Goal: Task Accomplishment & Management: Use online tool/utility

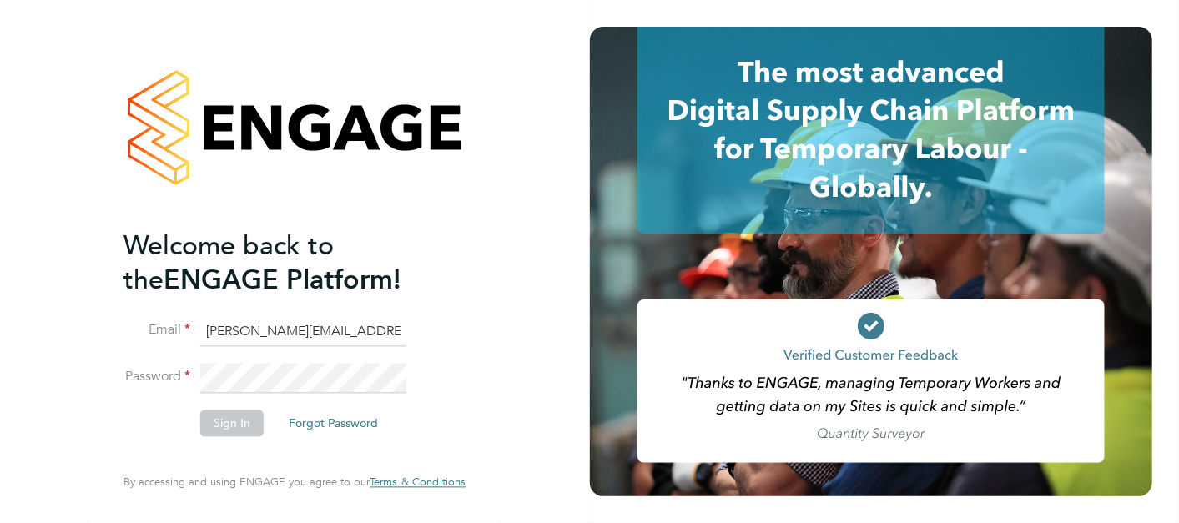
type input "sonny.facey@hays.com"
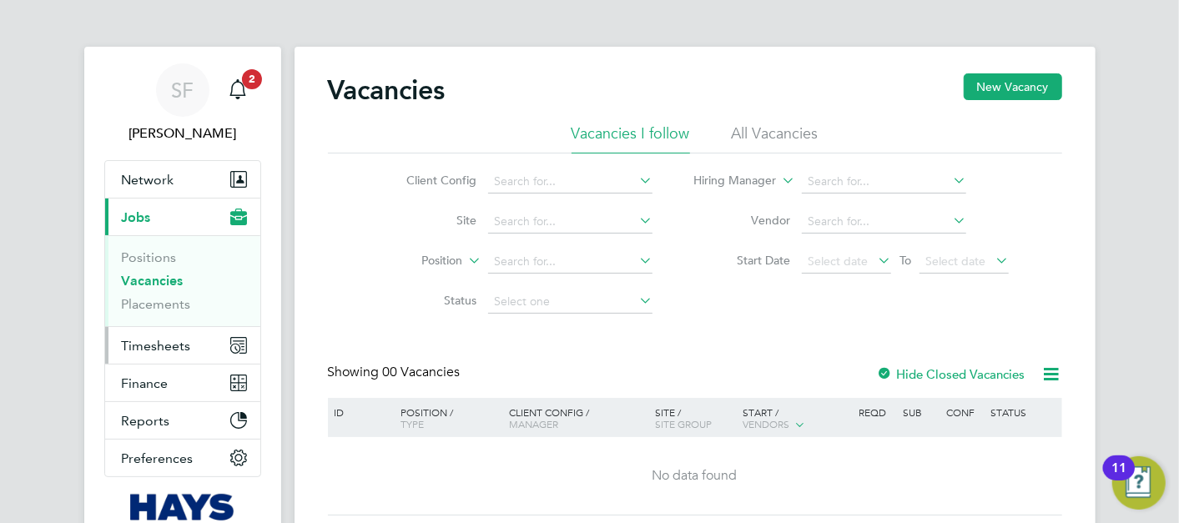
click at [155, 347] on span "Timesheets" at bounding box center [156, 346] width 69 height 16
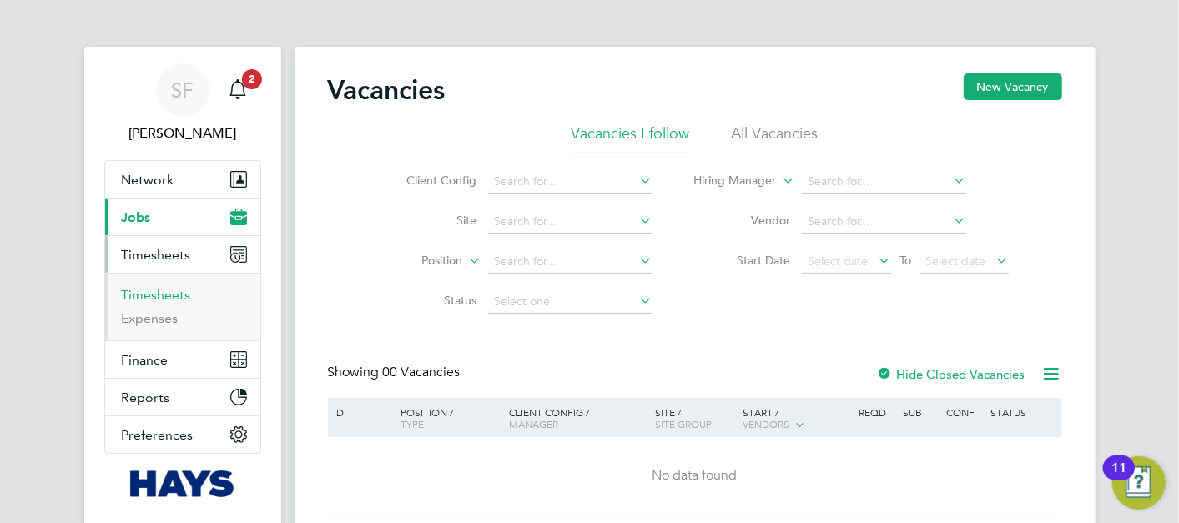
click at [171, 295] on link "Timesheets" at bounding box center [156, 295] width 69 height 16
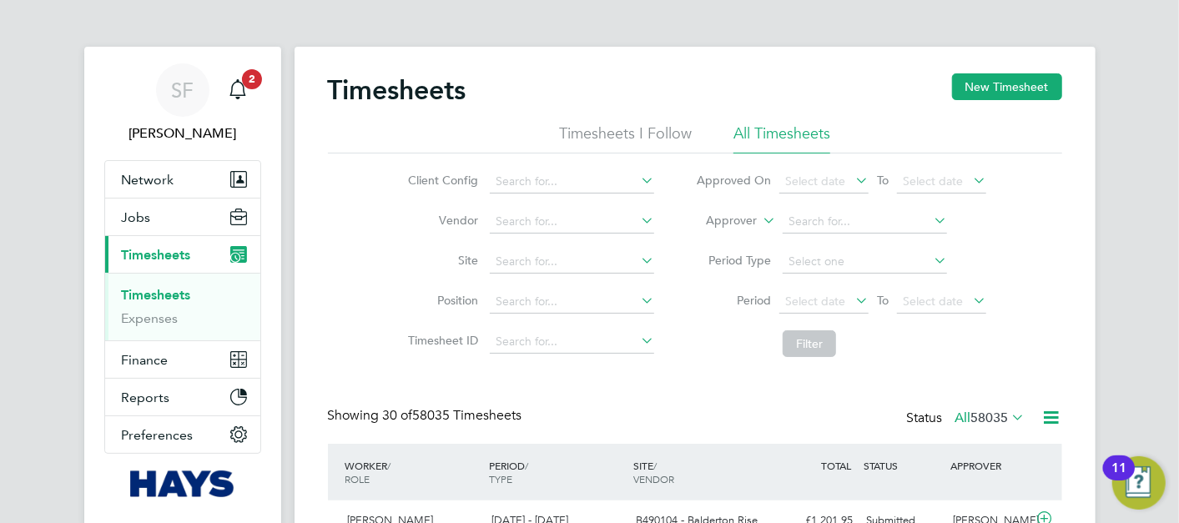
click at [746, 217] on label "Approver" at bounding box center [719, 221] width 75 height 17
click at [709, 240] on li "Worker" at bounding box center [717, 241] width 82 height 22
drag, startPoint x: 812, startPoint y: 224, endPoint x: 822, endPoint y: 224, distance: 10.0
click at [813, 224] on input at bounding box center [865, 221] width 164 height 23
type input "a"
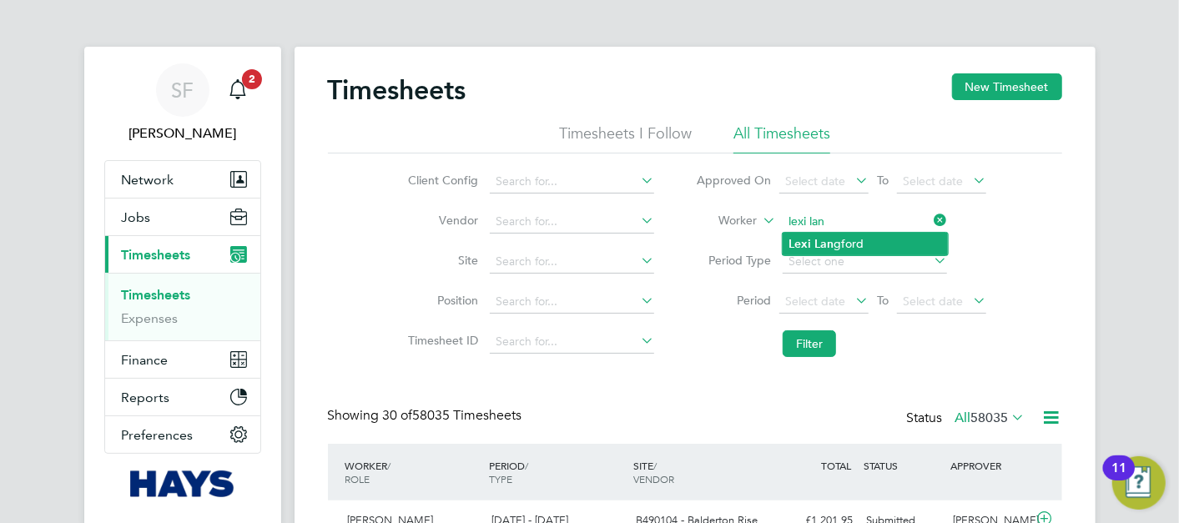
click at [867, 244] on li "Lexi Lan gford" at bounding box center [865, 244] width 165 height 23
type input "[PERSON_NAME]"
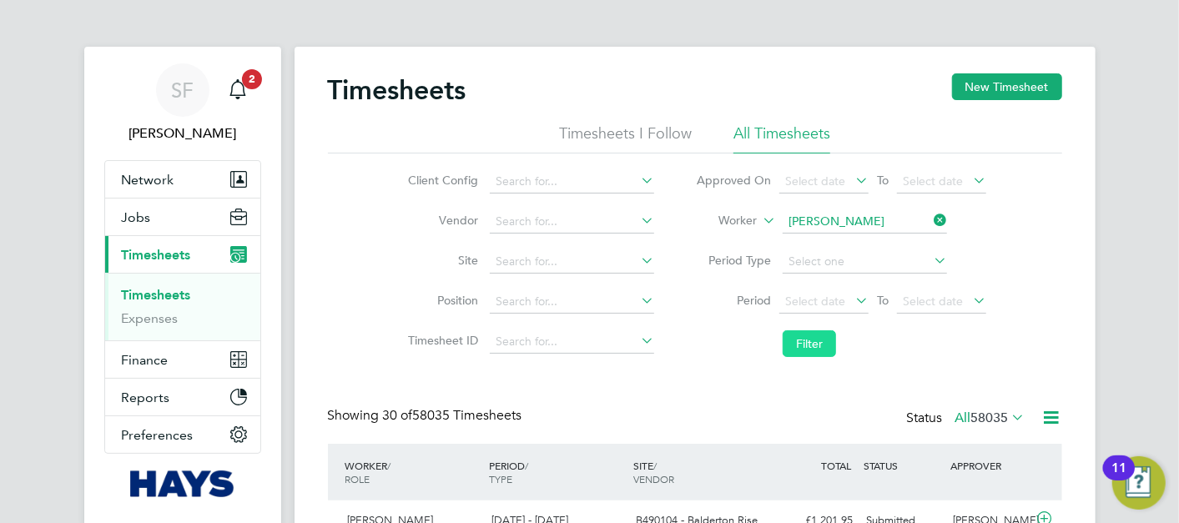
click at [820, 346] on button "Filter" at bounding box center [809, 344] width 53 height 27
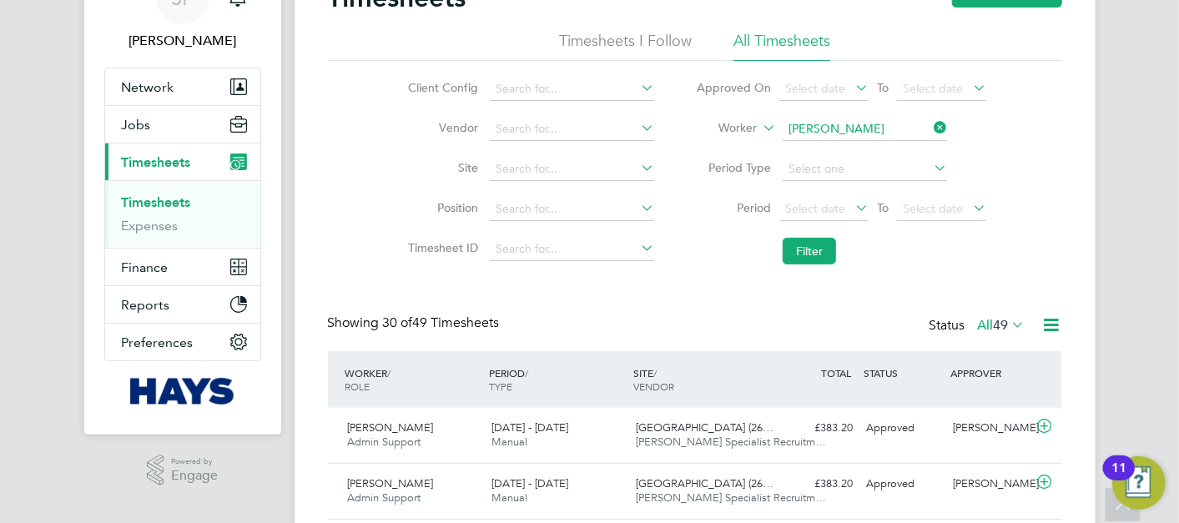
drag, startPoint x: 937, startPoint y: 128, endPoint x: 921, endPoint y: 129, distance: 15.0
click at [931, 128] on icon at bounding box center [931, 127] width 0 height 23
click at [871, 129] on input at bounding box center [865, 129] width 164 height 23
click at [885, 155] on li "[PERSON_NAME]" at bounding box center [865, 151] width 165 height 23
type input "[PERSON_NAME]"
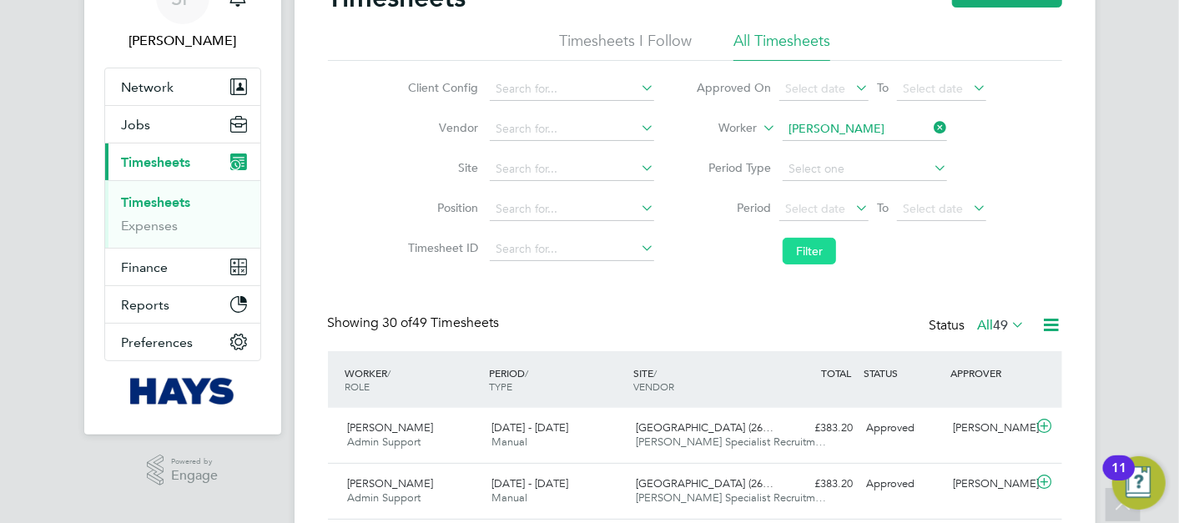
click at [822, 248] on button "Filter" at bounding box center [809, 251] width 53 height 27
click at [931, 124] on icon at bounding box center [931, 127] width 0 height 23
click at [871, 136] on input at bounding box center [865, 129] width 164 height 23
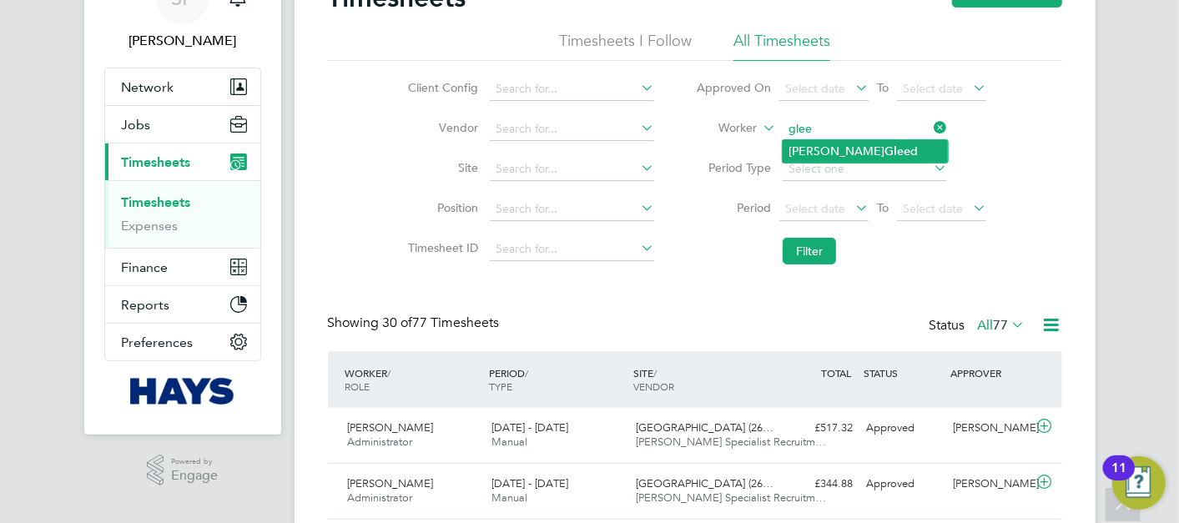
click at [877, 146] on li "[PERSON_NAME] Glee d" at bounding box center [865, 151] width 165 height 23
type input "[PERSON_NAME]"
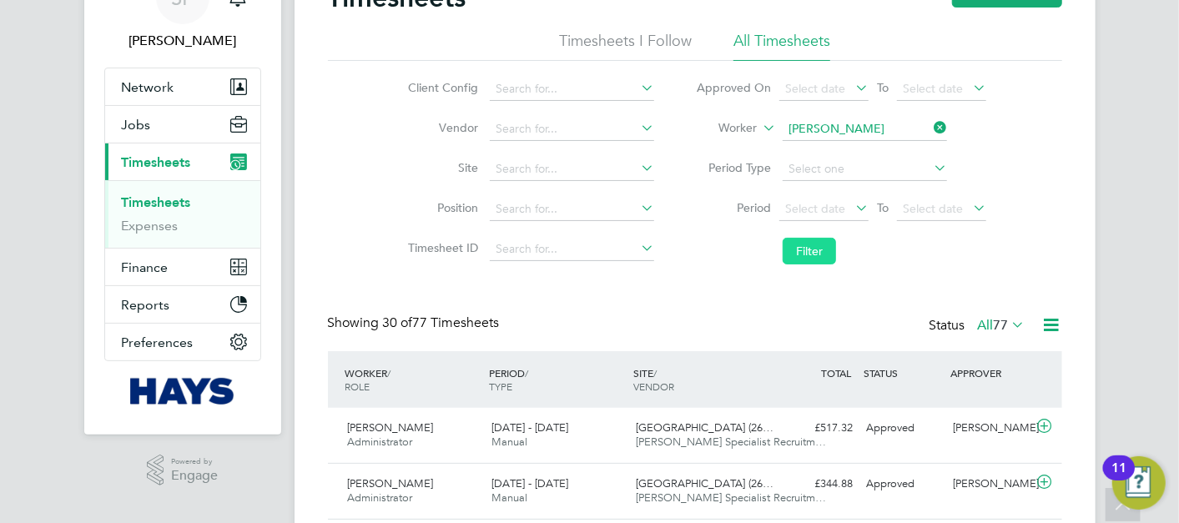
click at [818, 246] on button "Filter" at bounding box center [809, 251] width 53 height 27
